Goal: Task Accomplishment & Management: Use online tool/utility

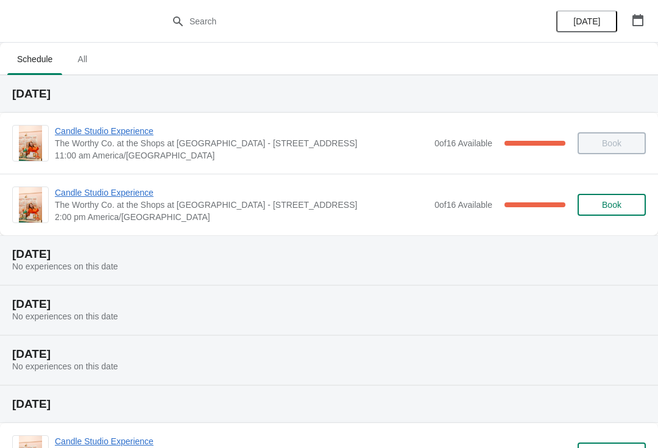
click at [122, 198] on span "Candle Studio Experience" at bounding box center [241, 192] width 373 height 12
click at [119, 184] on div "Candle Studio Experience The Worthy Co. at the Shops at [STREET_ADDRESS]/[GEOGR…" at bounding box center [329, 205] width 658 height 62
click at [102, 196] on span "Candle Studio Experience" at bounding box center [241, 192] width 373 height 12
click at [120, 188] on span "Candle Studio Experience" at bounding box center [241, 192] width 373 height 12
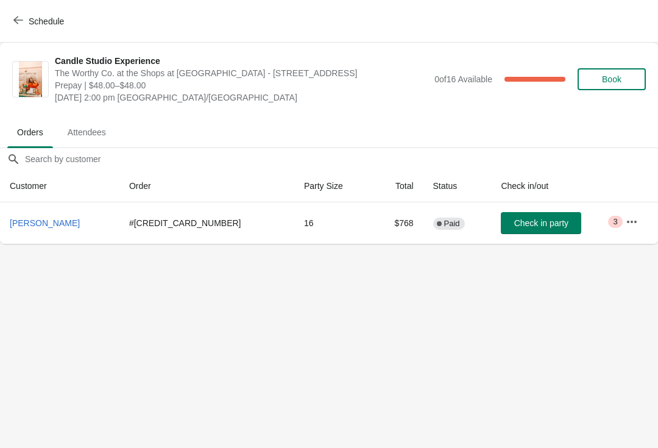
click at [522, 220] on span "Check in party" at bounding box center [541, 223] width 54 height 10
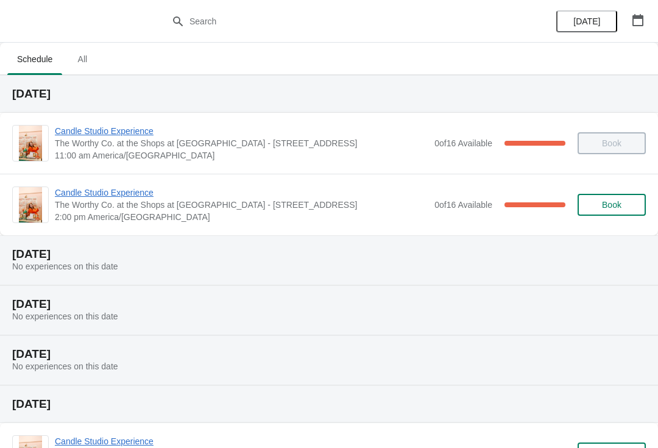
click at [107, 188] on span "Candle Studio Experience" at bounding box center [241, 192] width 373 height 12
